Goal: Connect with others: Participate in discussion

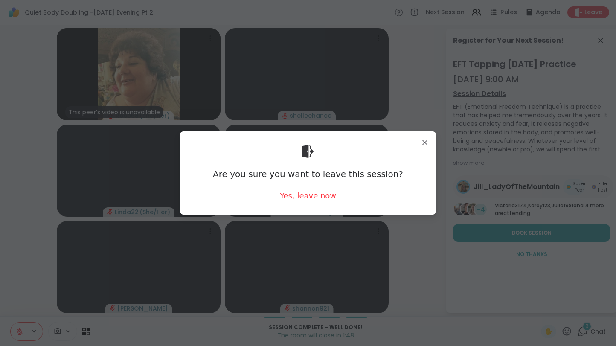
click at [311, 197] on div "Yes, leave now" at bounding box center [308, 195] width 56 height 11
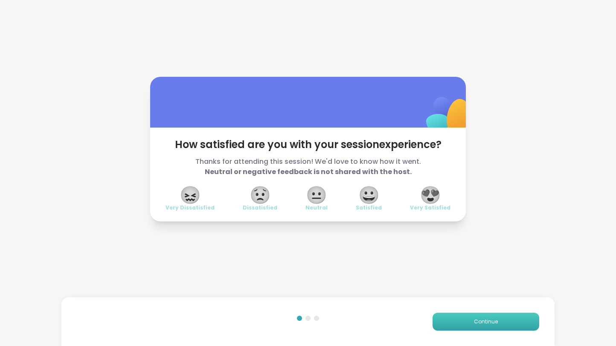
click at [487, 323] on span "Continue" at bounding box center [486, 322] width 24 height 8
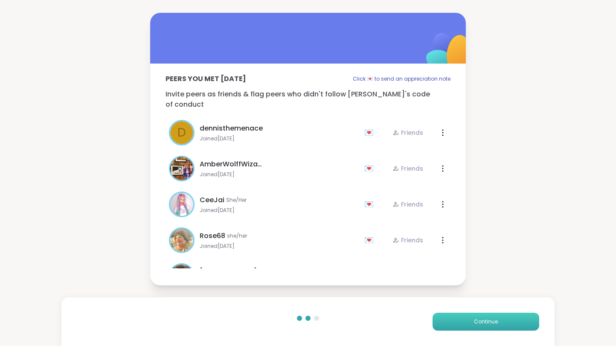
click at [487, 323] on span "Continue" at bounding box center [486, 322] width 24 height 8
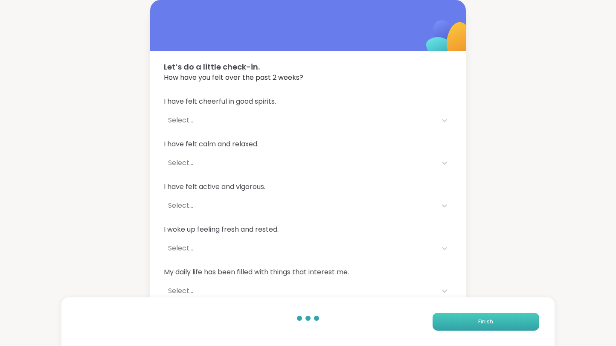
click at [487, 323] on span "Finish" at bounding box center [485, 322] width 15 height 8
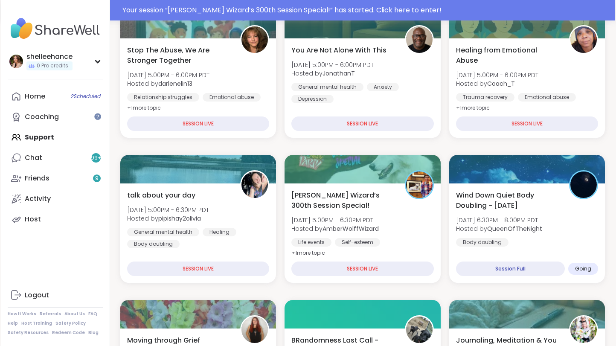
scroll to position [289, 0]
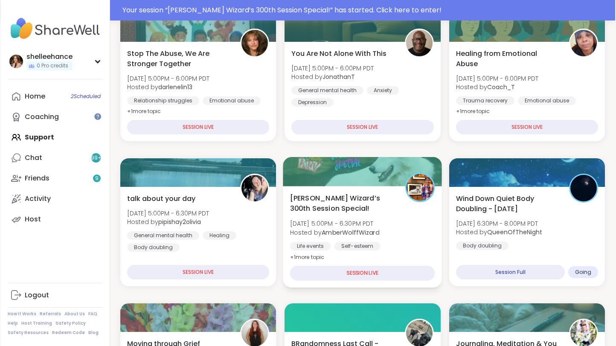
click at [410, 266] on div "SESSION LIVE" at bounding box center [362, 273] width 145 height 15
click at [420, 240] on div "[PERSON_NAME] Wizard’s 300th Session Special! [DATE] 5:00PM - 6:30PM PDT Hosted…" at bounding box center [362, 227] width 145 height 69
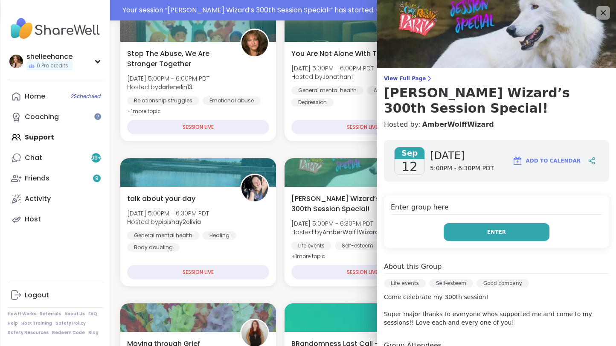
click at [469, 223] on button "Enter" at bounding box center [496, 232] width 106 height 18
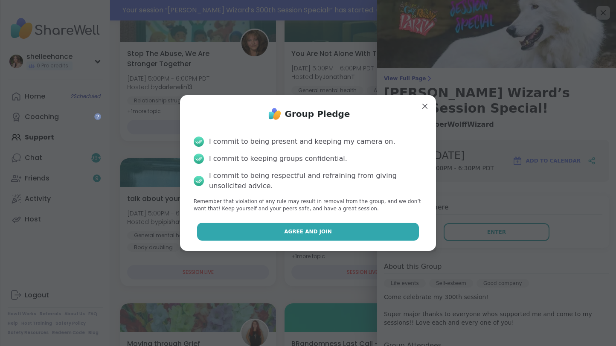
click at [232, 228] on button "Agree and Join" at bounding box center [308, 232] width 222 height 18
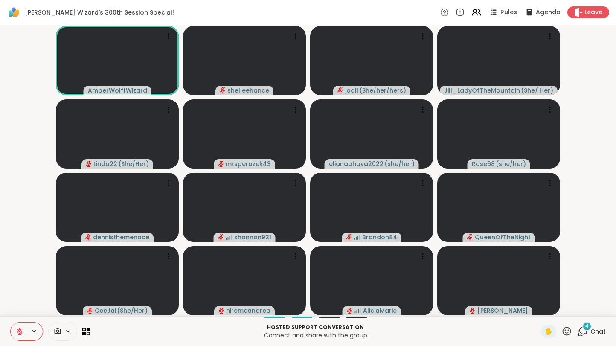
click at [604, 331] on span "Chat" at bounding box center [597, 331] width 15 height 9
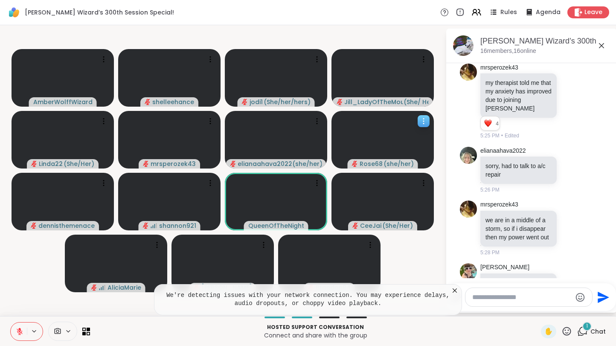
scroll to position [1084, 0]
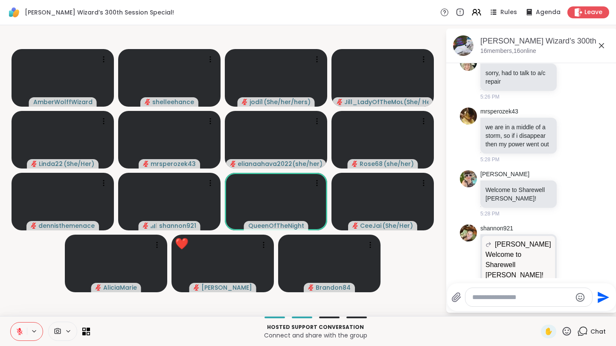
click at [569, 330] on icon at bounding box center [566, 331] width 11 height 11
click at [395, 310] on video-player-container "AmberWolffWizard shelleehance jodi1 ( She/her/hers ) [PERSON_NAME] ( She/ Her )…" at bounding box center [222, 171] width 435 height 284
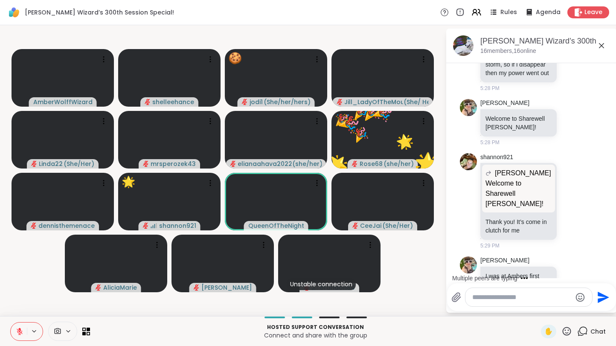
scroll to position [1209, 0]
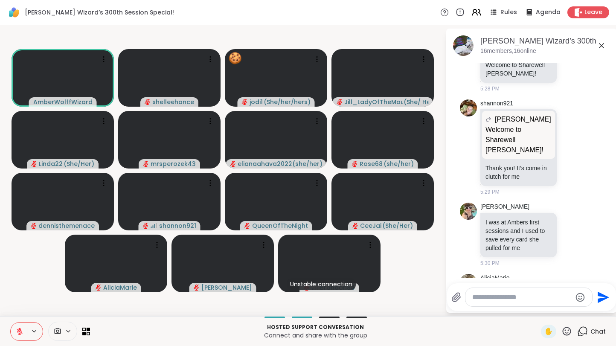
click at [18, 329] on icon at bounding box center [19, 328] width 3 height 3
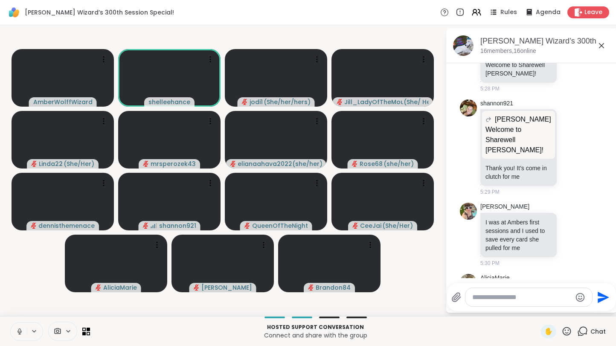
click at [18, 333] on icon at bounding box center [20, 331] width 8 height 8
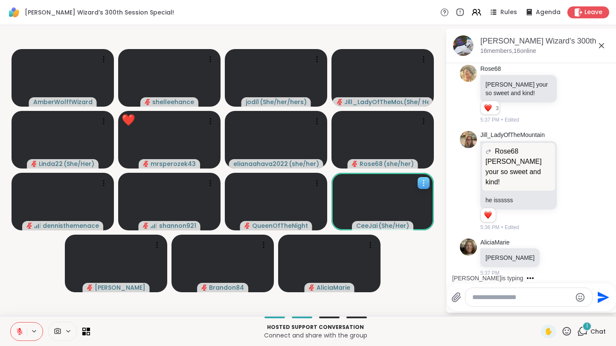
scroll to position [1517, 0]
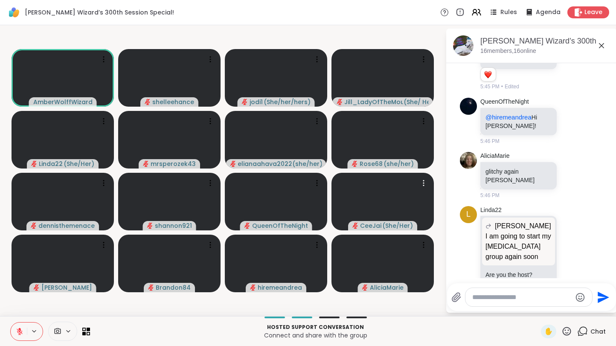
scroll to position [2711, 0]
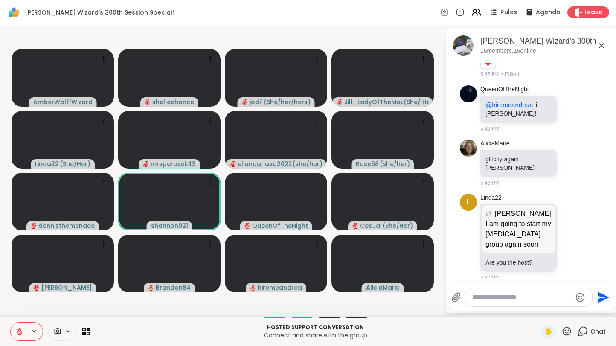
click at [18, 336] on button at bounding box center [19, 331] width 16 height 18
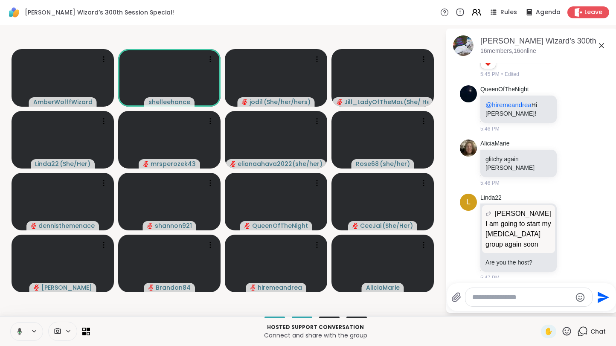
click at [18, 336] on button at bounding box center [17, 331] width 17 height 18
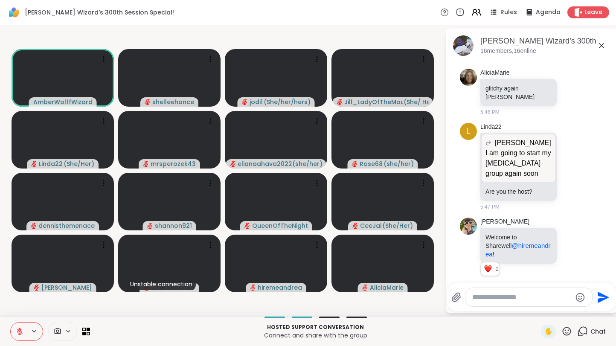
scroll to position [2794, 0]
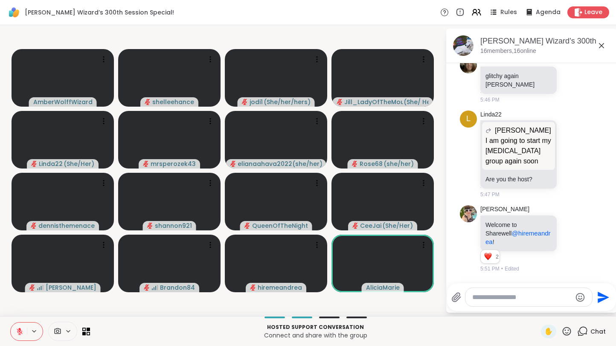
click at [20, 339] on button at bounding box center [19, 331] width 16 height 18
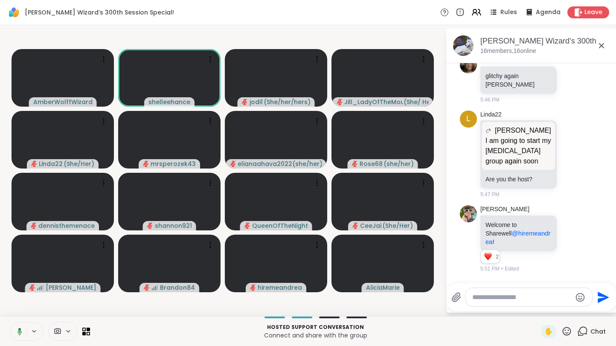
click at [17, 334] on icon at bounding box center [18, 331] width 8 height 8
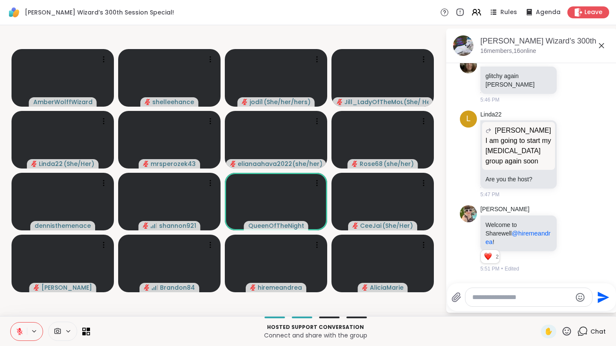
click at [17, 335] on button at bounding box center [19, 331] width 16 height 18
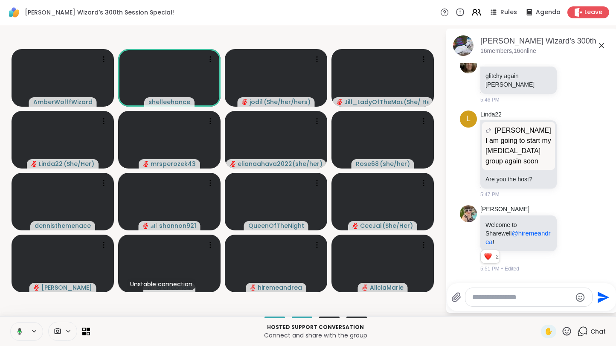
click at [17, 335] on button at bounding box center [17, 331] width 17 height 18
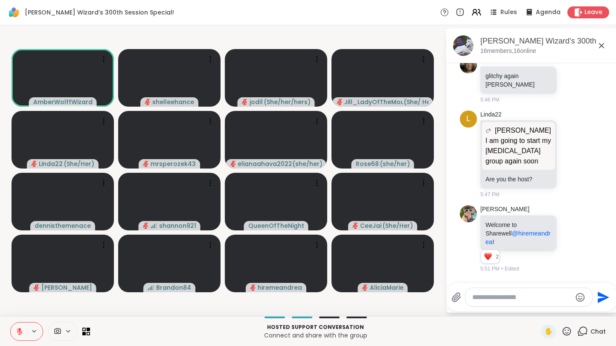
click at [17, 335] on button at bounding box center [19, 331] width 16 height 18
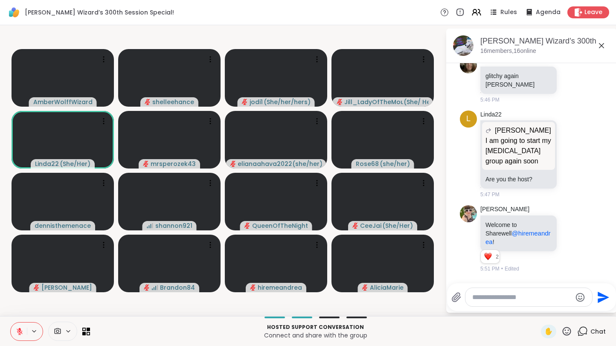
click at [17, 334] on icon at bounding box center [20, 331] width 8 height 8
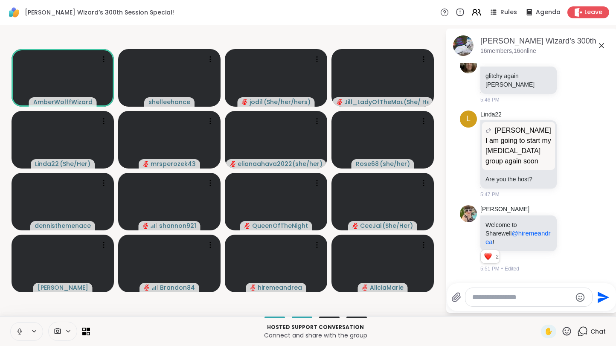
click at [17, 334] on icon at bounding box center [20, 331] width 8 height 8
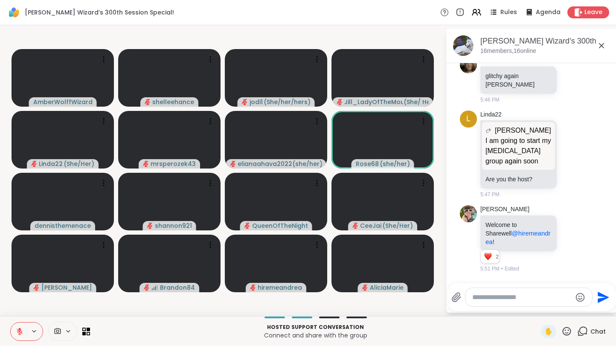
click at [17, 334] on icon at bounding box center [20, 331] width 8 height 8
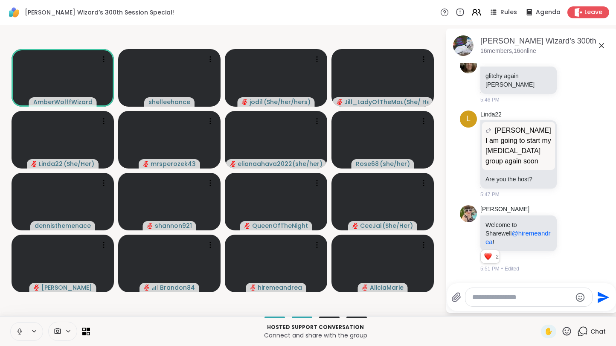
click at [17, 334] on icon at bounding box center [20, 331] width 8 height 8
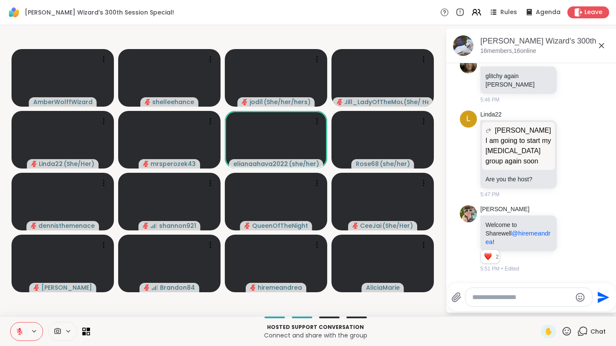
click at [17, 334] on icon at bounding box center [20, 331] width 8 height 8
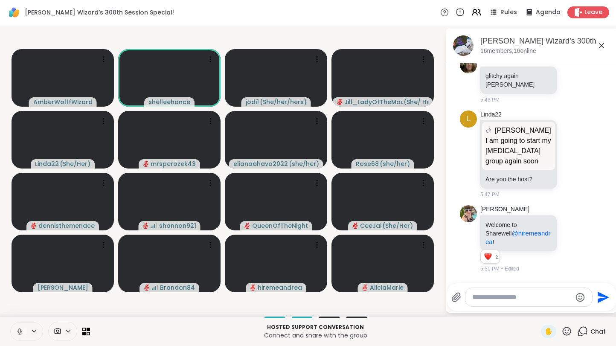
click at [17, 334] on icon at bounding box center [20, 331] width 8 height 8
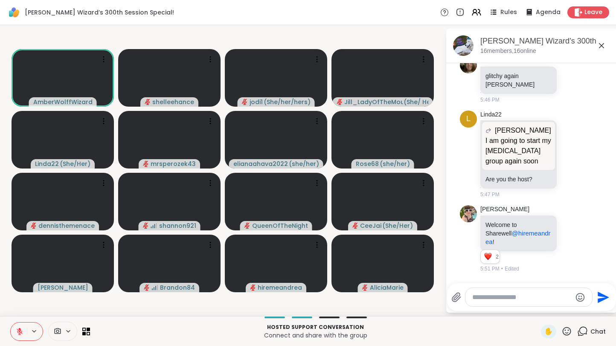
click at [17, 334] on icon at bounding box center [20, 331] width 8 height 8
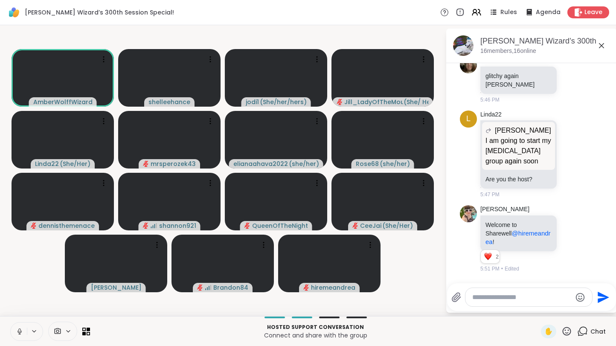
click at [17, 334] on icon at bounding box center [20, 331] width 8 height 8
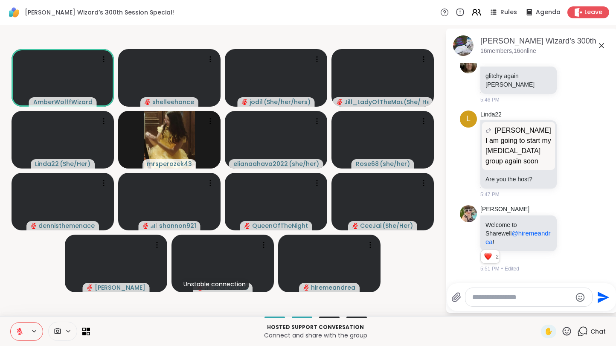
click at [17, 334] on icon at bounding box center [20, 331] width 8 height 8
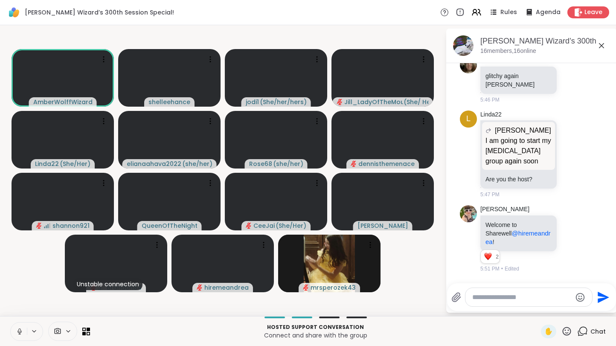
click at [17, 334] on icon at bounding box center [20, 331] width 8 height 8
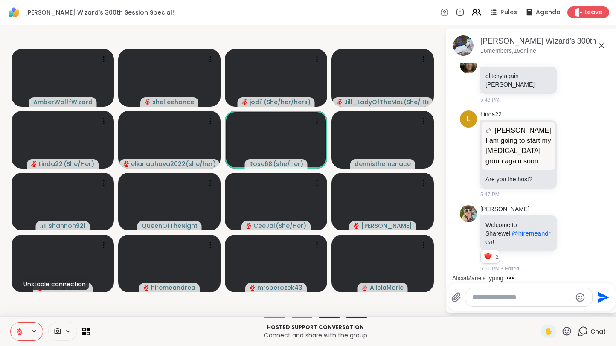
click at [17, 334] on icon at bounding box center [20, 331] width 8 height 8
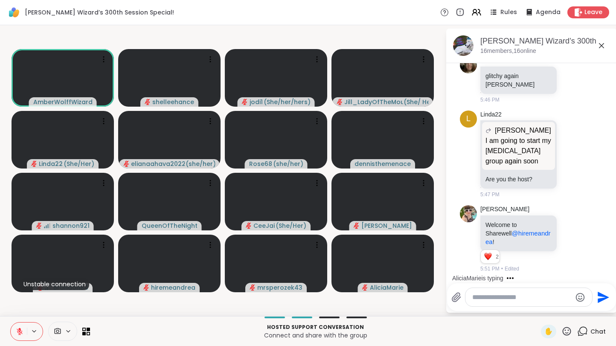
scroll to position [2848, 0]
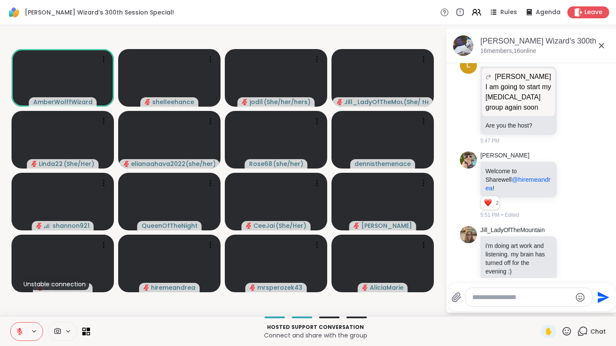
click at [17, 334] on icon at bounding box center [20, 331] width 8 height 8
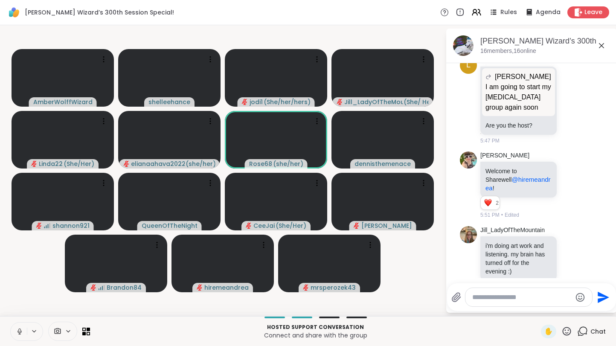
click at [17, 334] on icon at bounding box center [20, 331] width 8 height 8
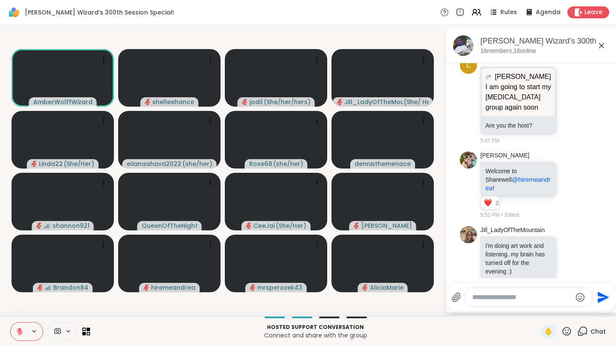
scroll to position [2860, 0]
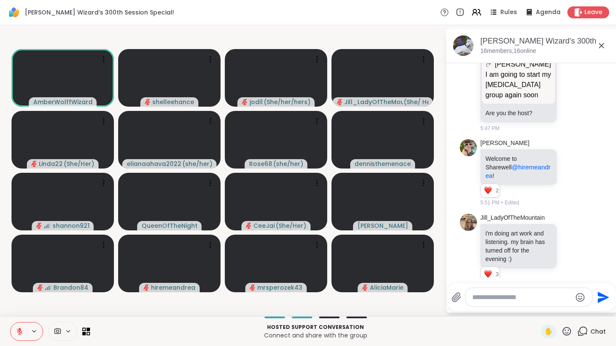
click at [17, 334] on icon at bounding box center [20, 331] width 8 height 8
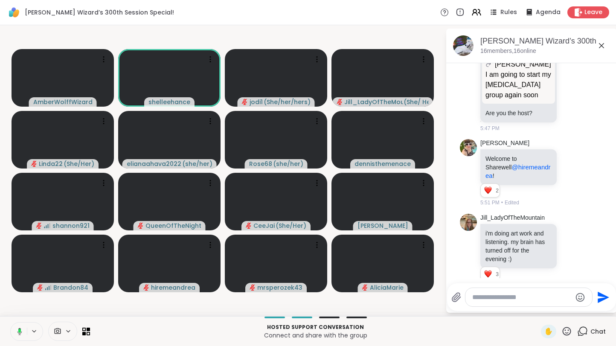
click at [16, 335] on button at bounding box center [17, 331] width 17 height 18
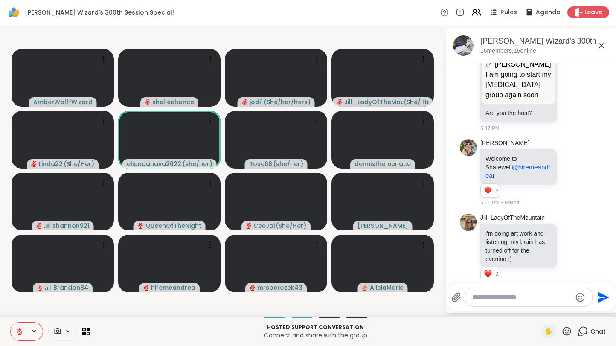
click at [16, 335] on button at bounding box center [19, 331] width 16 height 18
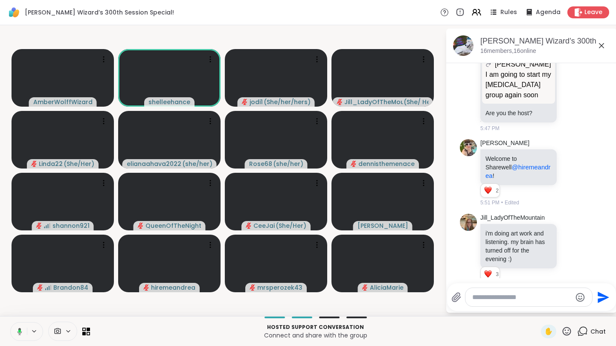
click at [17, 337] on button at bounding box center [17, 331] width 17 height 18
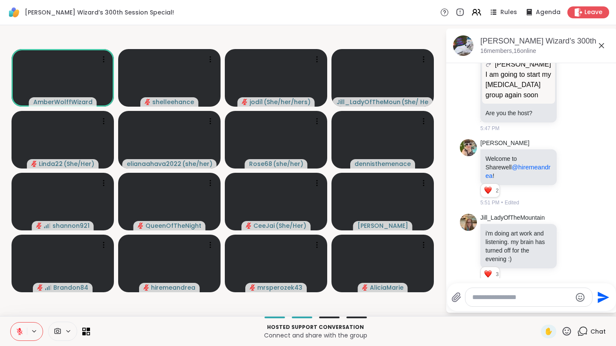
click at [17, 335] on icon at bounding box center [20, 331] width 8 height 8
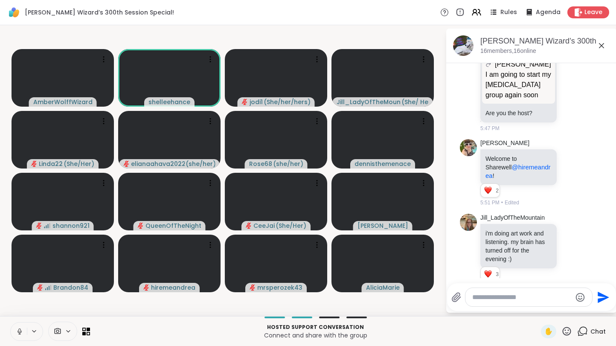
click at [18, 335] on button at bounding box center [19, 331] width 16 height 18
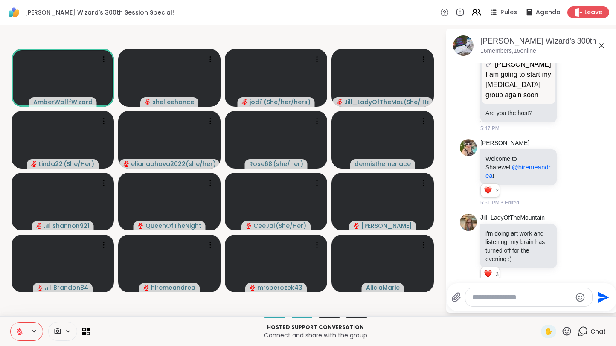
click at [18, 335] on button at bounding box center [19, 331] width 16 height 18
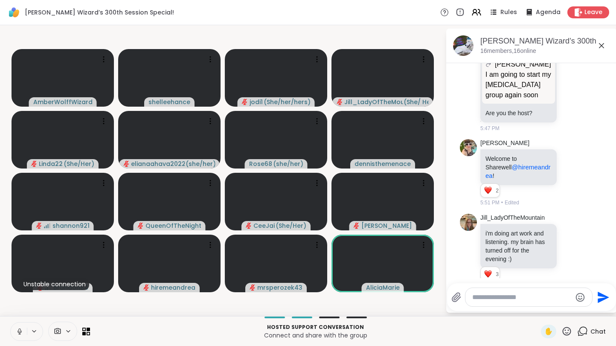
click at [18, 335] on button at bounding box center [19, 331] width 16 height 18
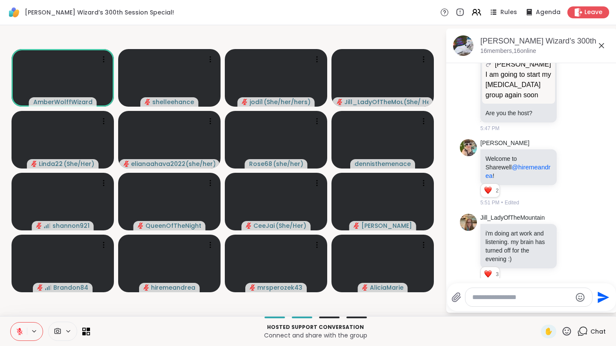
click at [16, 334] on icon at bounding box center [20, 331] width 8 height 8
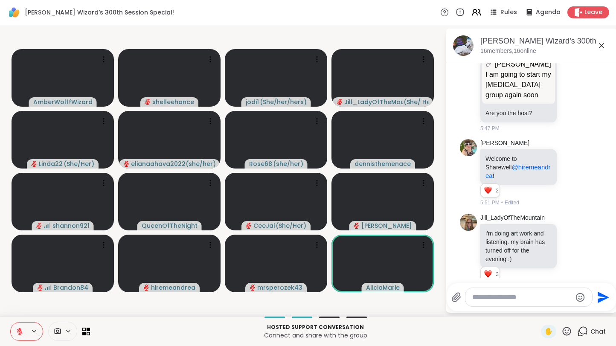
click at [16, 334] on icon at bounding box center [20, 331] width 8 height 8
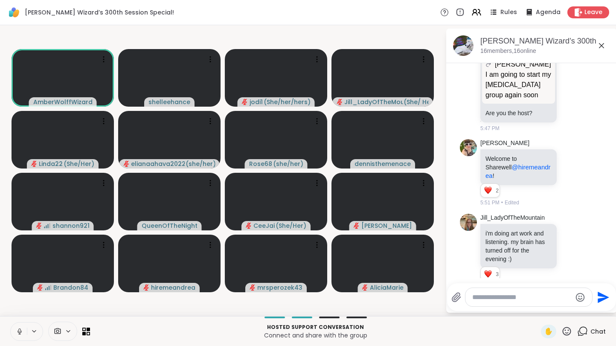
click at [16, 334] on icon at bounding box center [20, 331] width 8 height 8
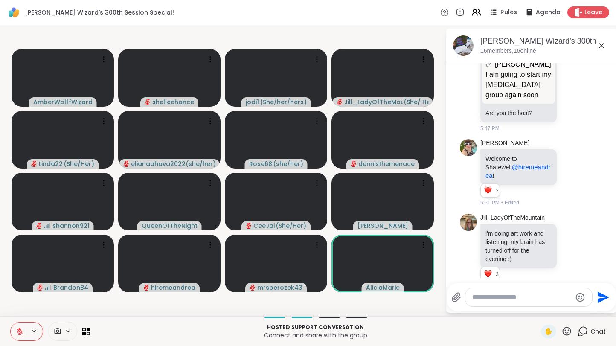
click at [16, 334] on icon at bounding box center [20, 331] width 8 height 8
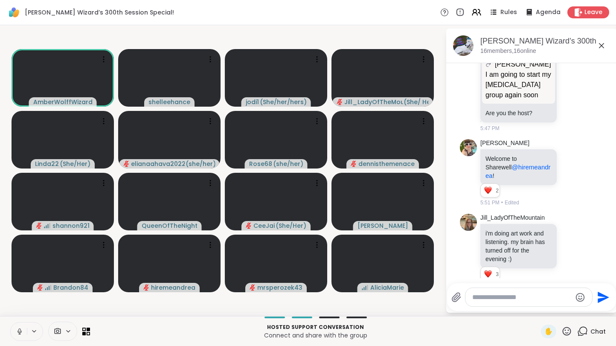
click at [16, 334] on icon at bounding box center [20, 331] width 8 height 8
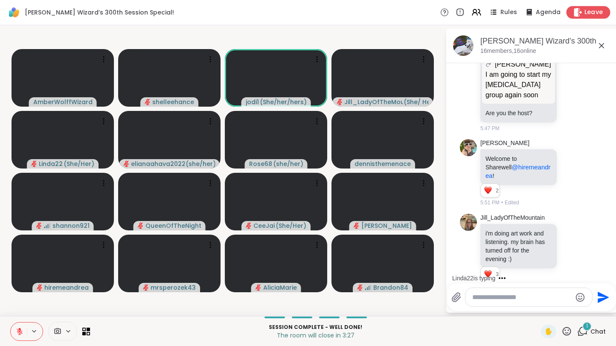
scroll to position [2914, 0]
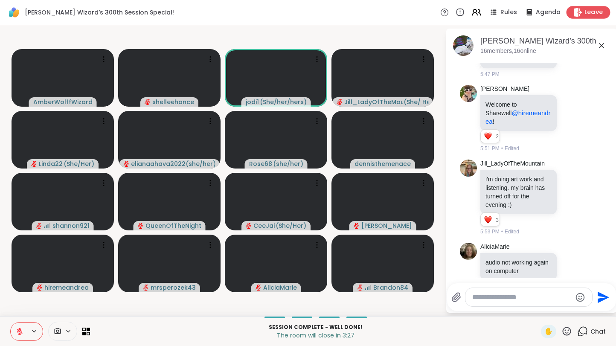
click at [598, 12] on span "Leave" at bounding box center [593, 12] width 19 height 9
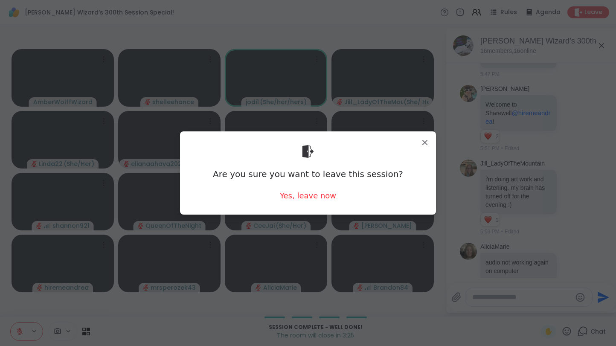
click at [311, 199] on div "Yes, leave now" at bounding box center [308, 195] width 56 height 11
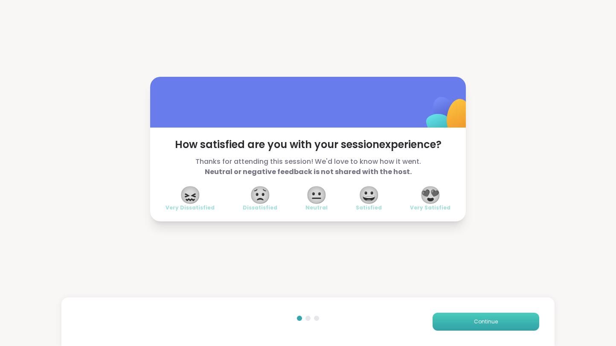
click at [481, 327] on button "Continue" at bounding box center [485, 321] width 107 height 18
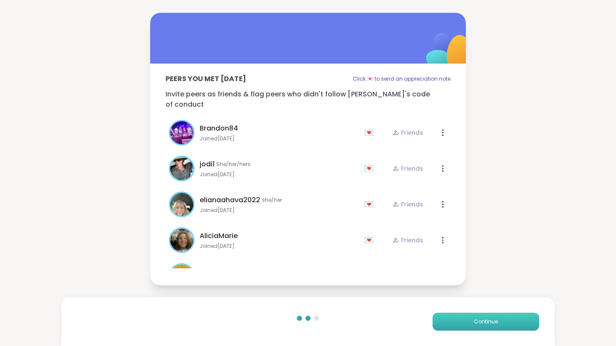
click at [481, 327] on button "Continue" at bounding box center [485, 321] width 107 height 18
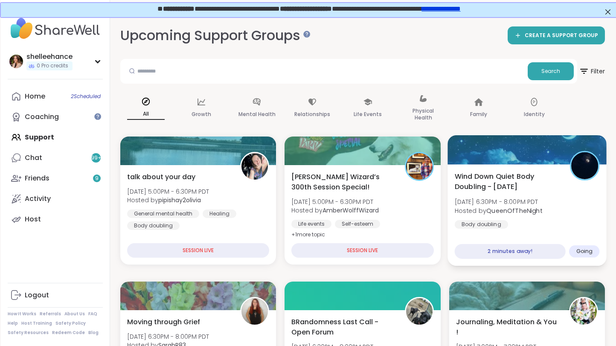
click at [592, 226] on div "Wind Down Quiet Body Doubling - Friday Fri, Sep 12 | 6:30PM - 8:00PM PDT Hosted…" at bounding box center [526, 200] width 145 height 58
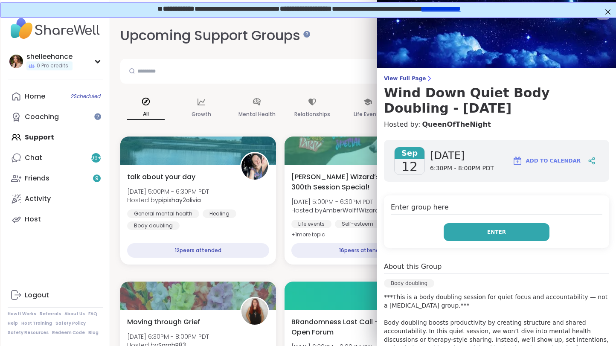
click at [461, 234] on button "Enter" at bounding box center [496, 232] width 106 height 18
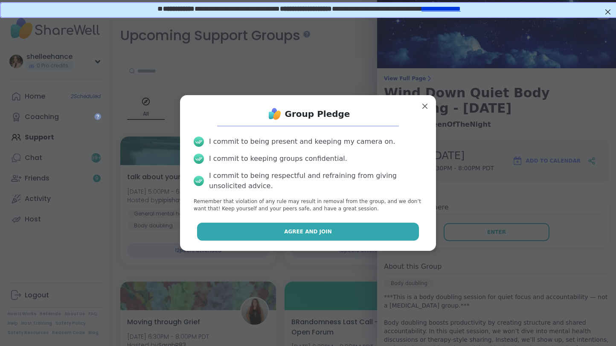
click at [274, 231] on button "Agree and Join" at bounding box center [308, 232] width 222 height 18
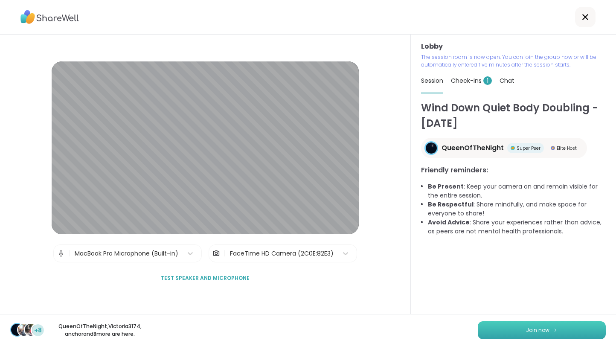
click at [507, 327] on button "Join now" at bounding box center [541, 330] width 128 height 18
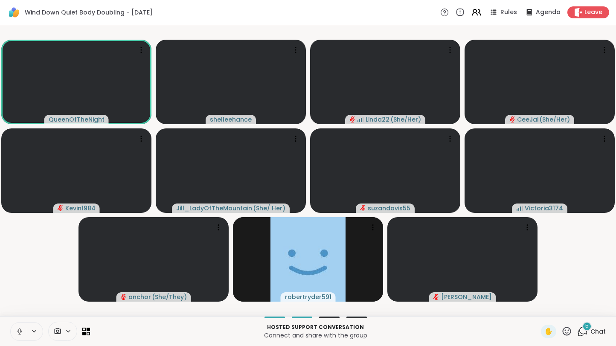
click at [13, 332] on button at bounding box center [19, 331] width 16 height 18
